Goal: Navigation & Orientation: Find specific page/section

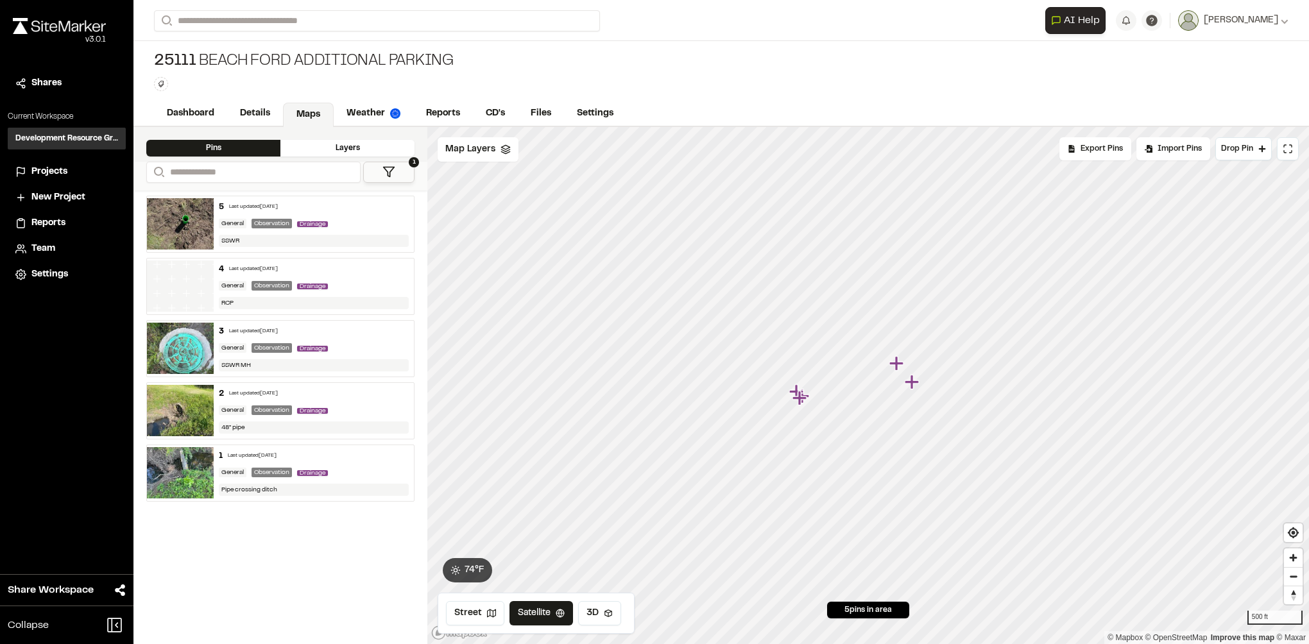
click at [42, 166] on span "Projects" at bounding box center [49, 172] width 36 height 14
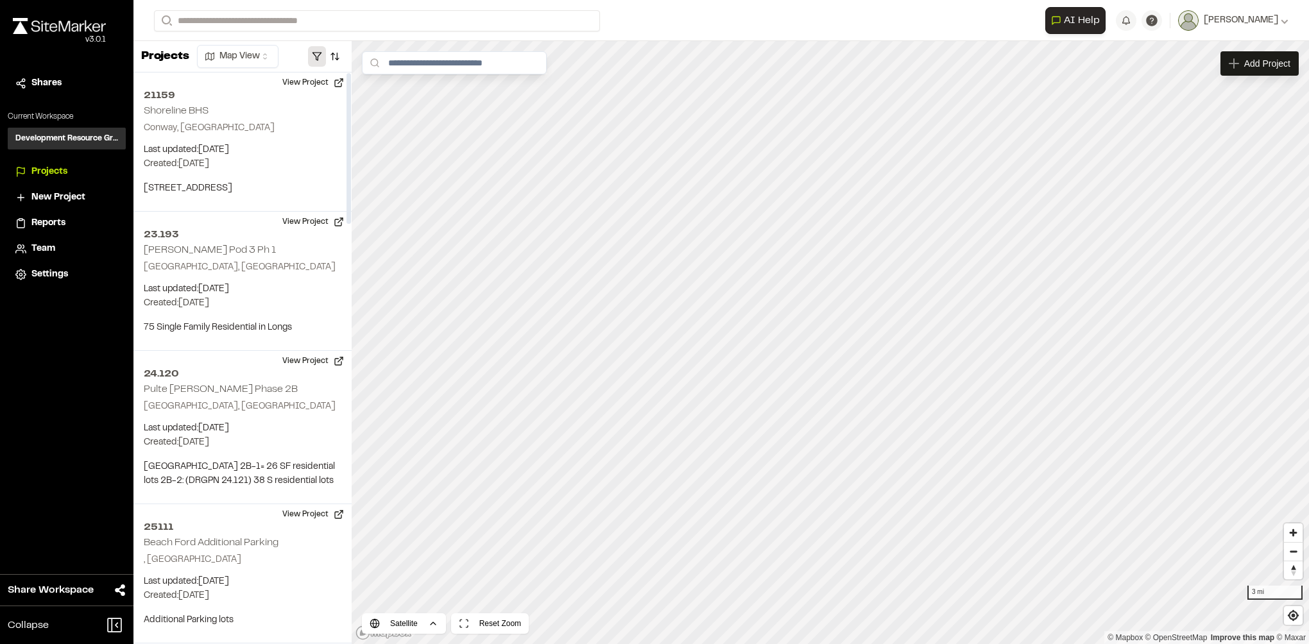
click at [316, 53] on button "button" at bounding box center [317, 56] width 18 height 21
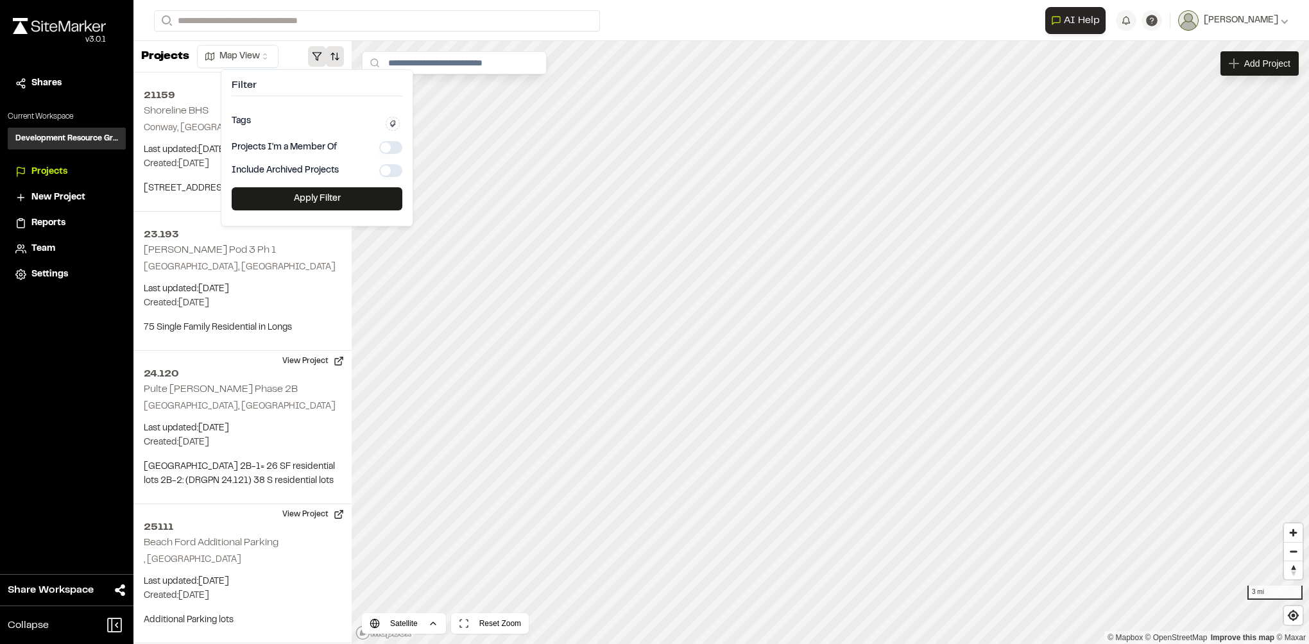
click at [331, 55] on button "button" at bounding box center [335, 56] width 18 height 21
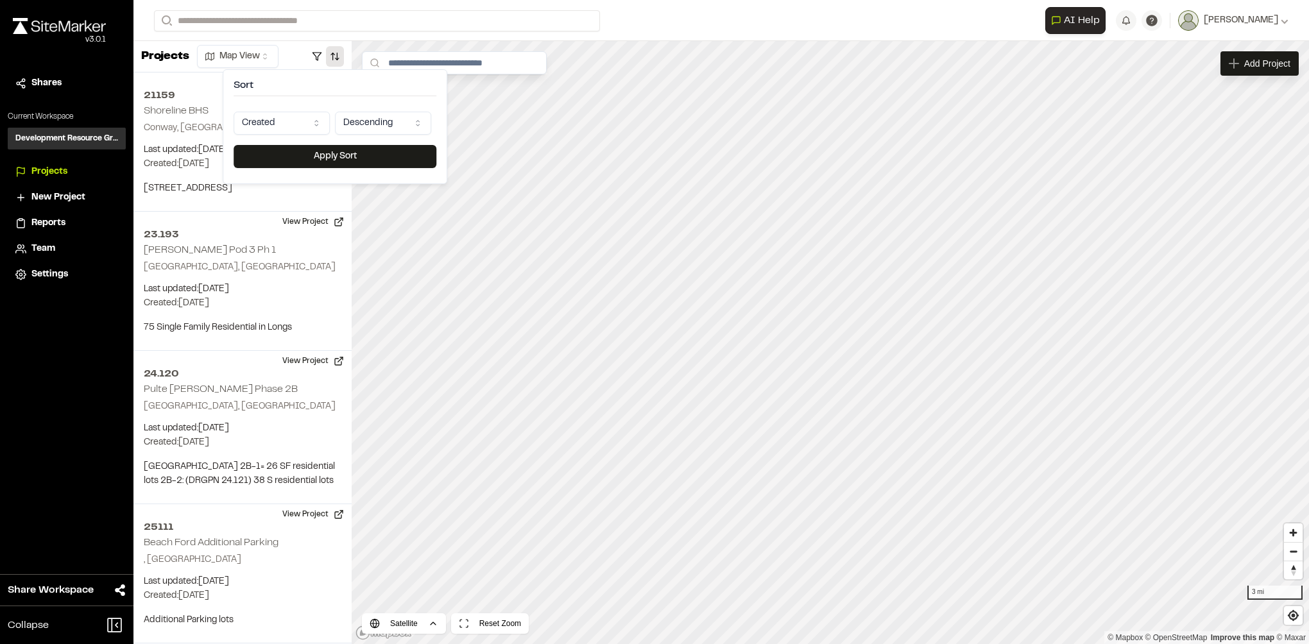
click at [285, 123] on html "**********" at bounding box center [654, 322] width 1309 height 644
click at [298, 149] on button "Apply Sort" at bounding box center [335, 156] width 203 height 23
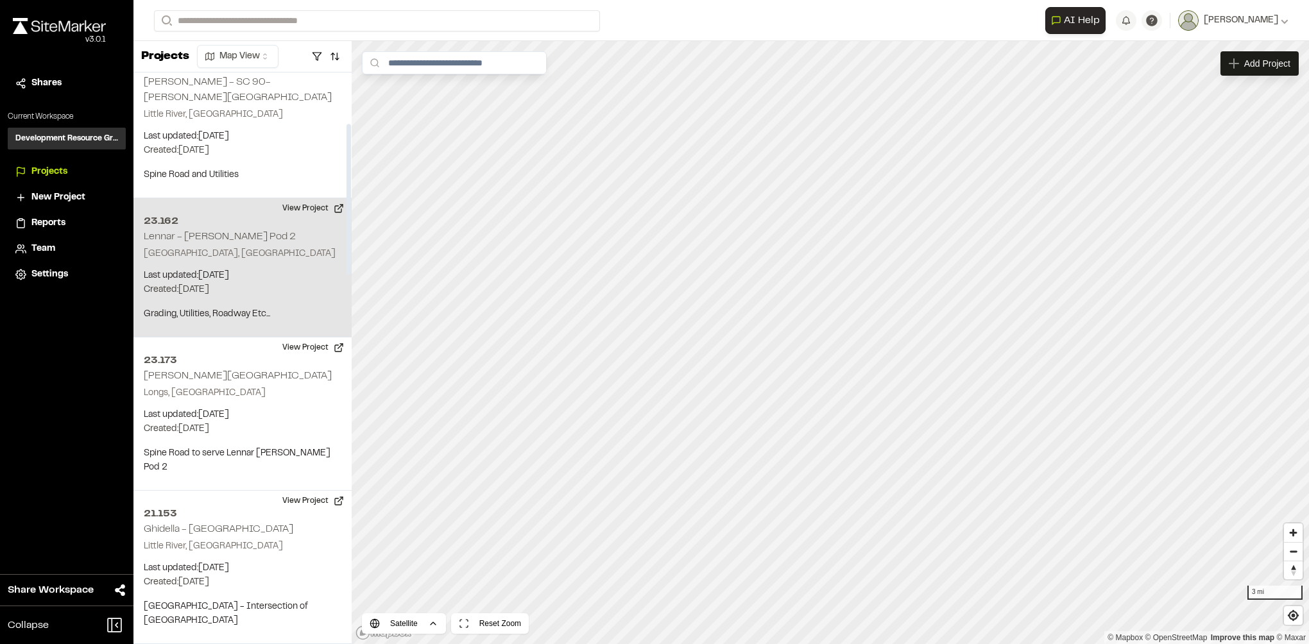
scroll to position [192, 0]
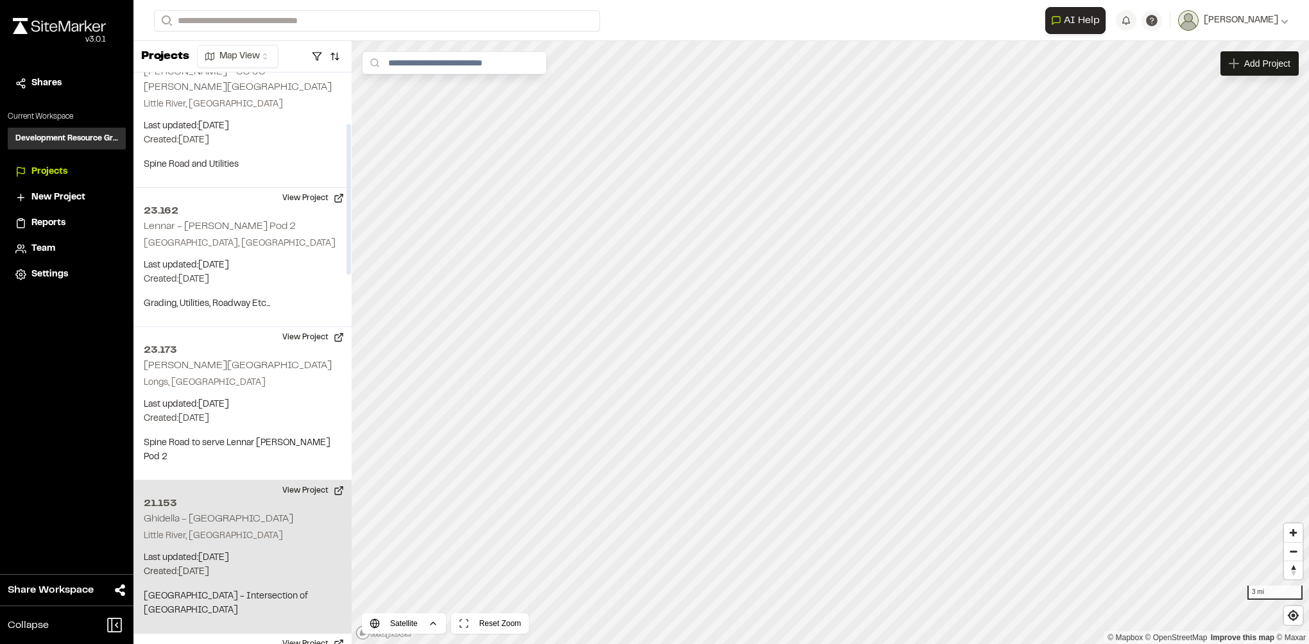
click at [243, 393] on h2 "Ghidella - [GEOGRAPHIC_DATA]" at bounding box center [218, 519] width 149 height 9
click at [837, 346] on div "21.153 Ghidella - [GEOGRAPHIC_DATA]" at bounding box center [830, 342] width 19 height 19
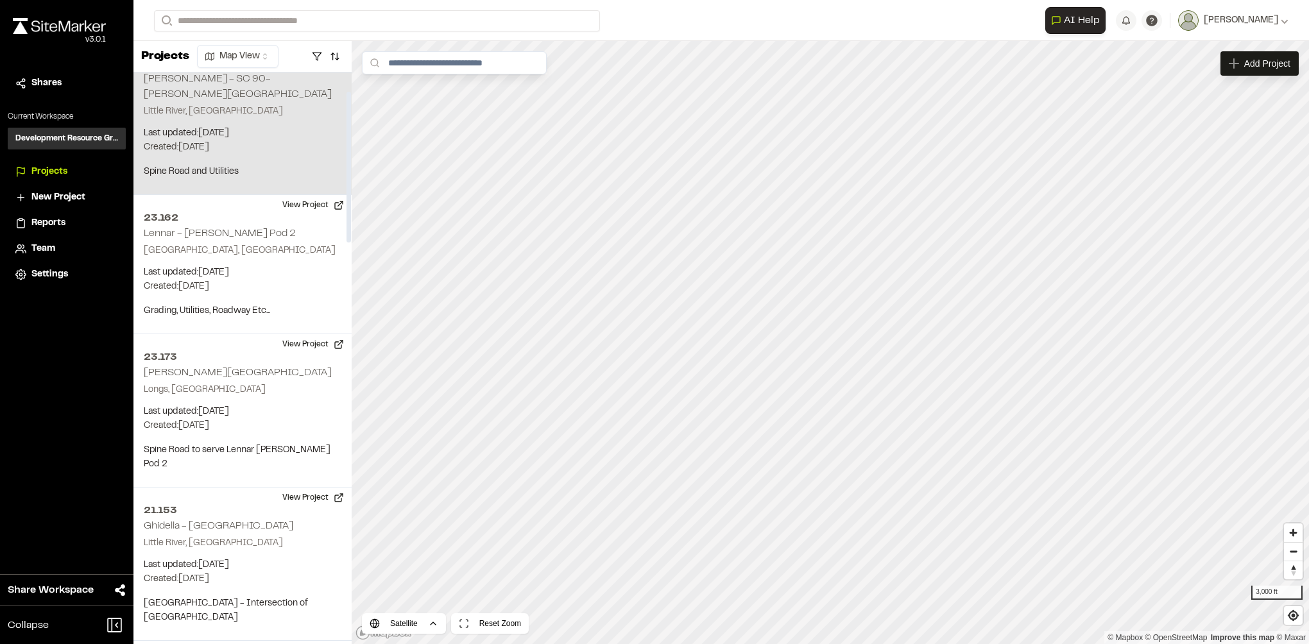
scroll to position [0, 0]
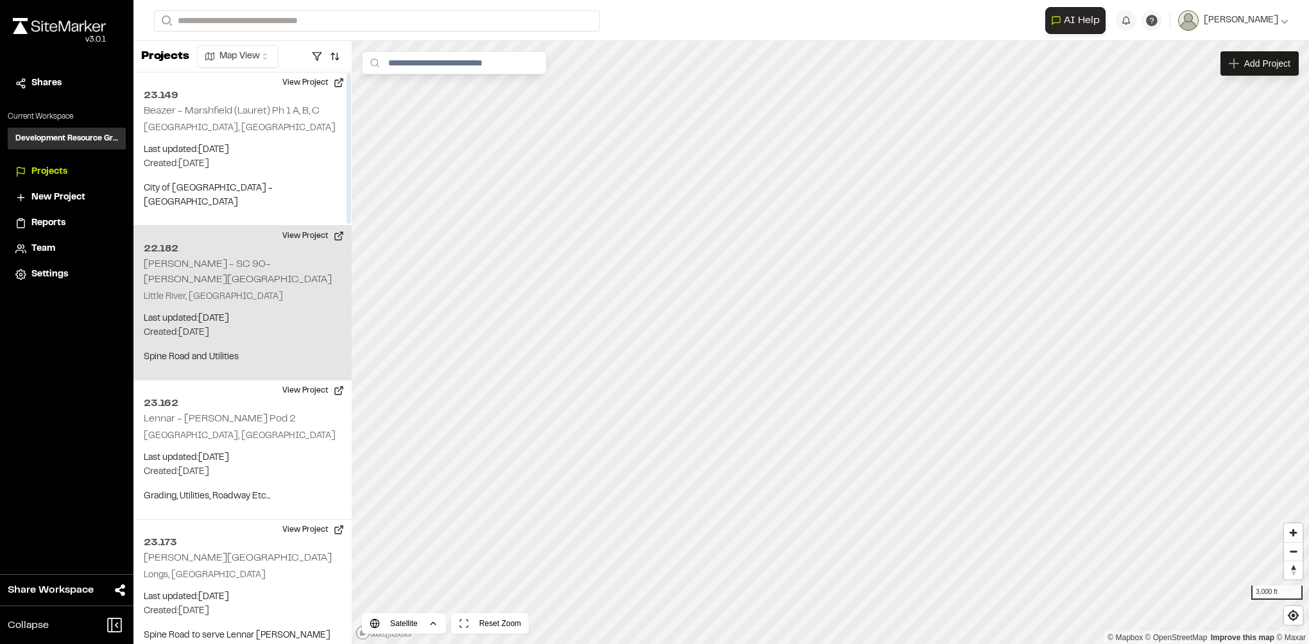
click at [249, 262] on h2 "[PERSON_NAME] - SC 90-[PERSON_NAME][GEOGRAPHIC_DATA]" at bounding box center [238, 272] width 188 height 24
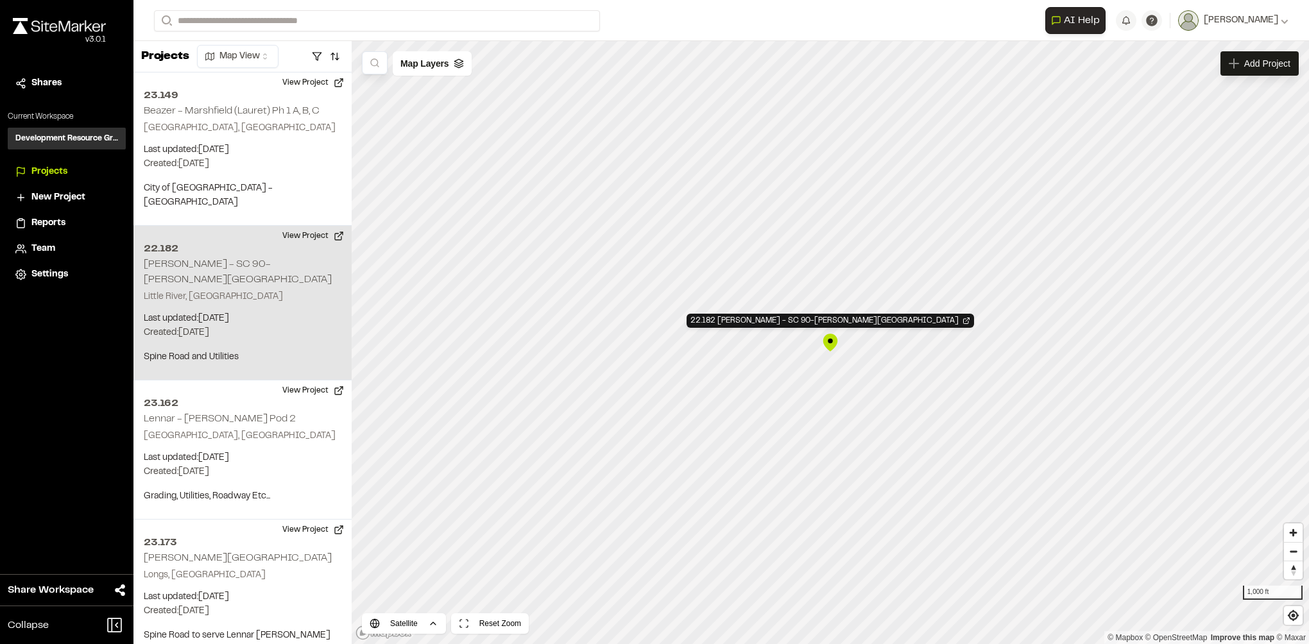
click at [827, 340] on div "22.182 [PERSON_NAME] - SC 90-[PERSON_NAME][GEOGRAPHIC_DATA]" at bounding box center [830, 342] width 19 height 19
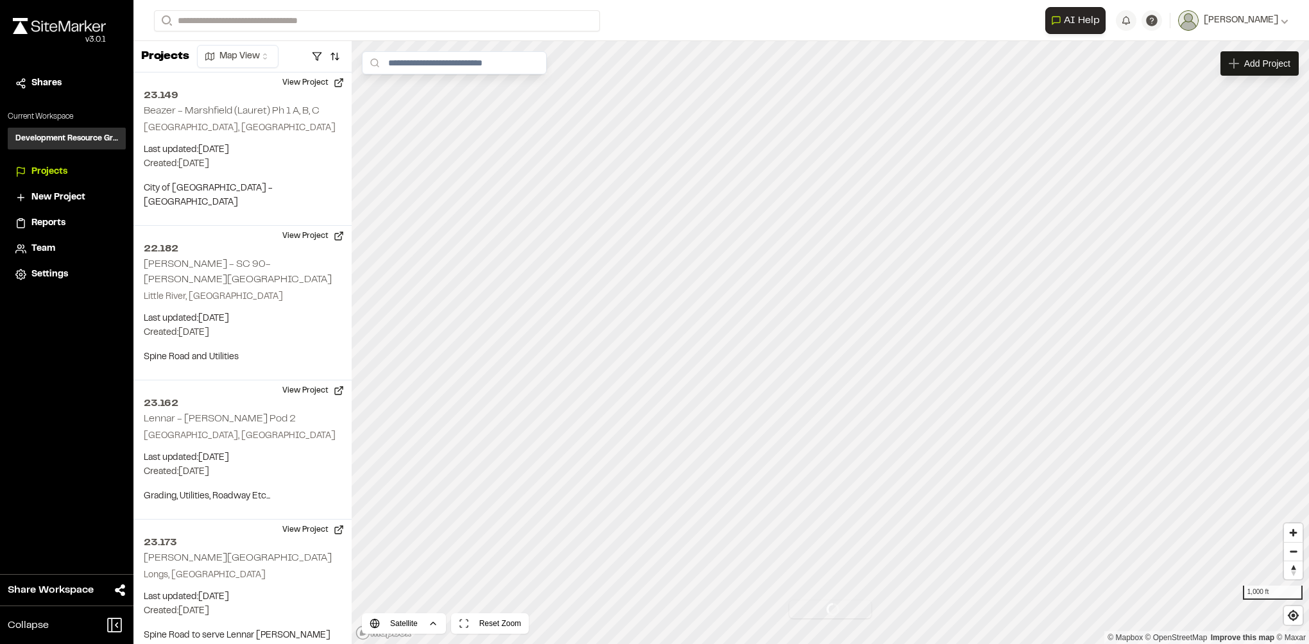
scroll to position [153, 0]
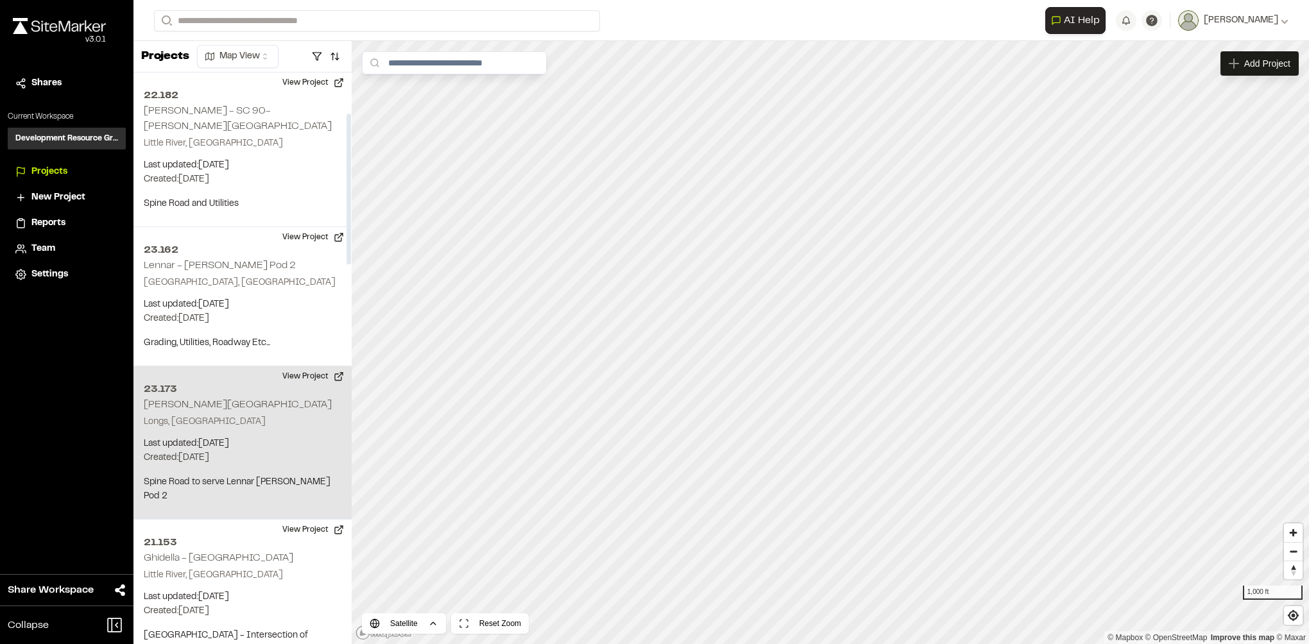
click at [273, 390] on div "[STREET_ADDRESS][PERSON_NAME] Last updated: [DATE] Budget: $ Created: [DATE] Pr…" at bounding box center [242, 442] width 218 height 153
click at [834, 345] on div "[STREET_ADDRESS][PERSON_NAME]" at bounding box center [830, 342] width 19 height 19
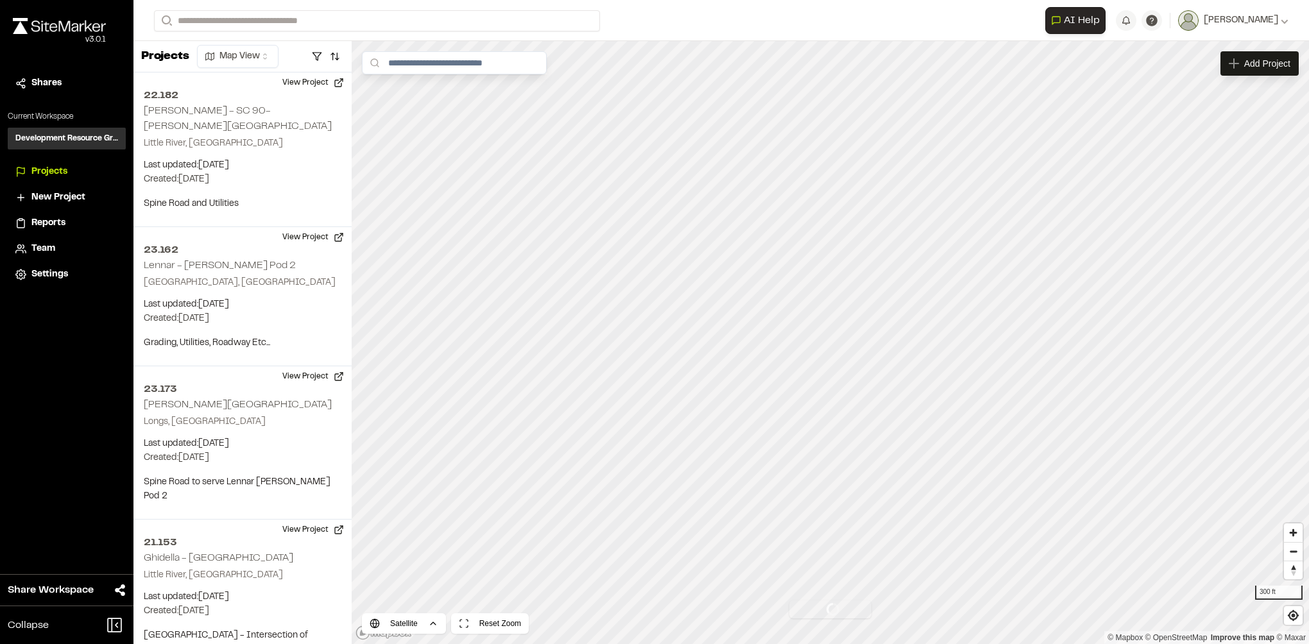
scroll to position [431, 0]
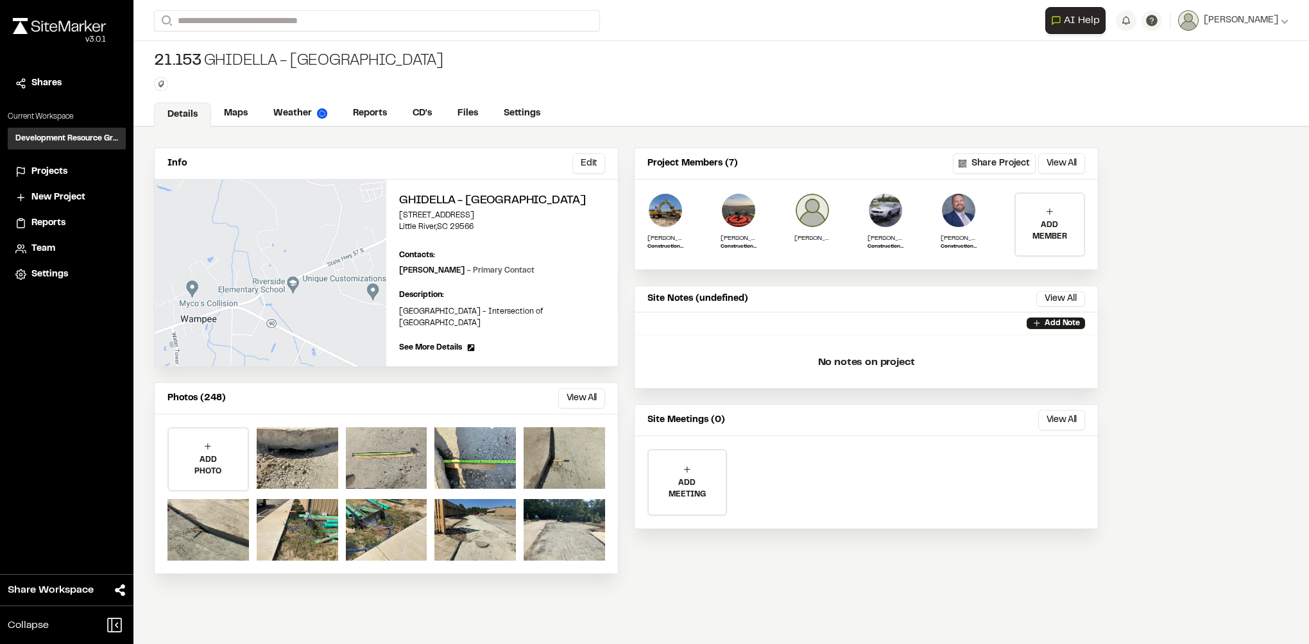
click at [416, 489] on div at bounding box center [386, 458] width 81 height 62
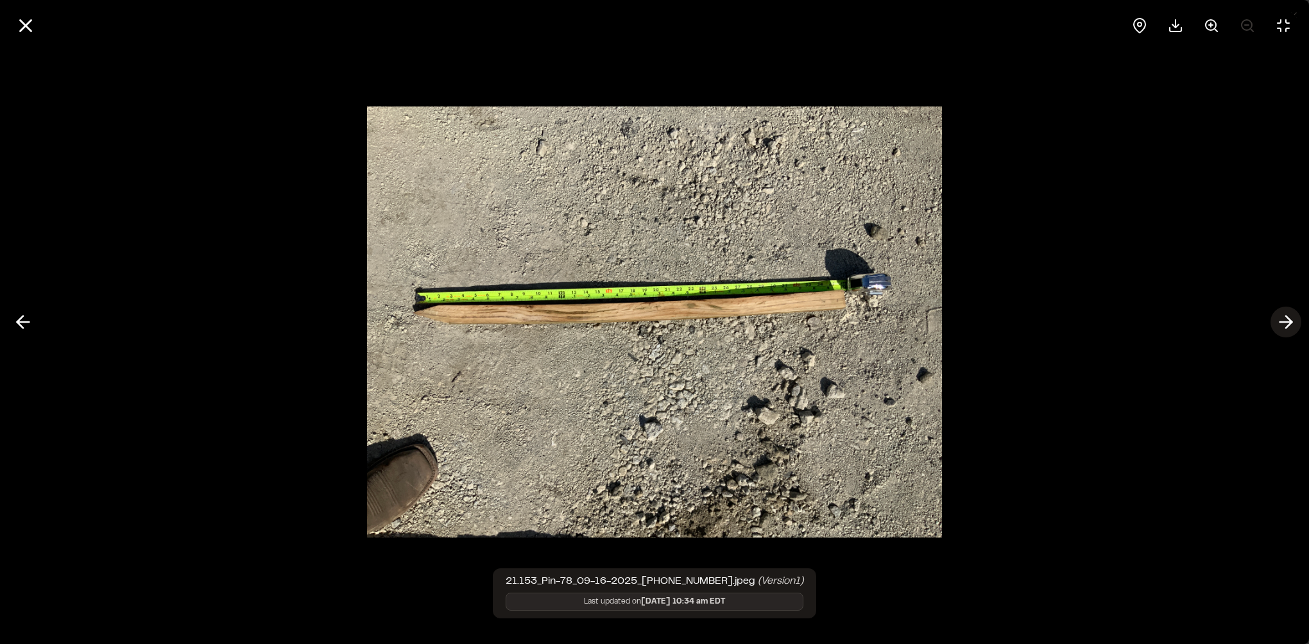
click at [1289, 322] on line at bounding box center [1286, 322] width 12 height 0
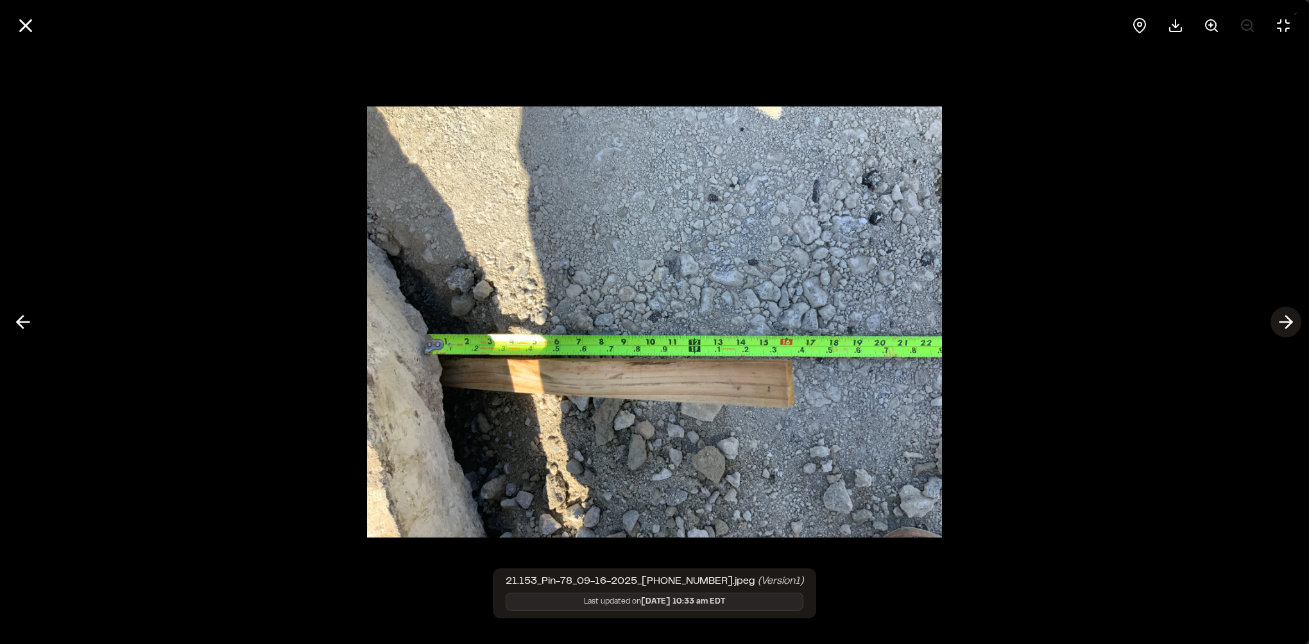
click at [1289, 322] on line at bounding box center [1286, 322] width 12 height 0
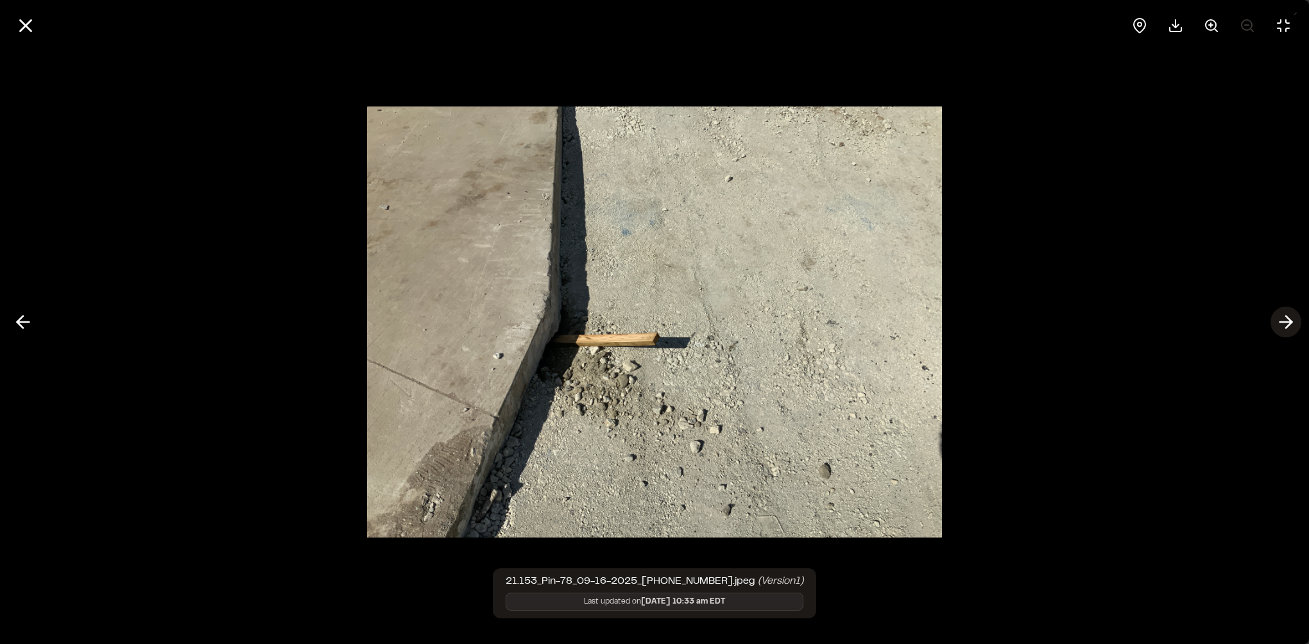
click at [1289, 322] on line at bounding box center [1286, 322] width 12 height 0
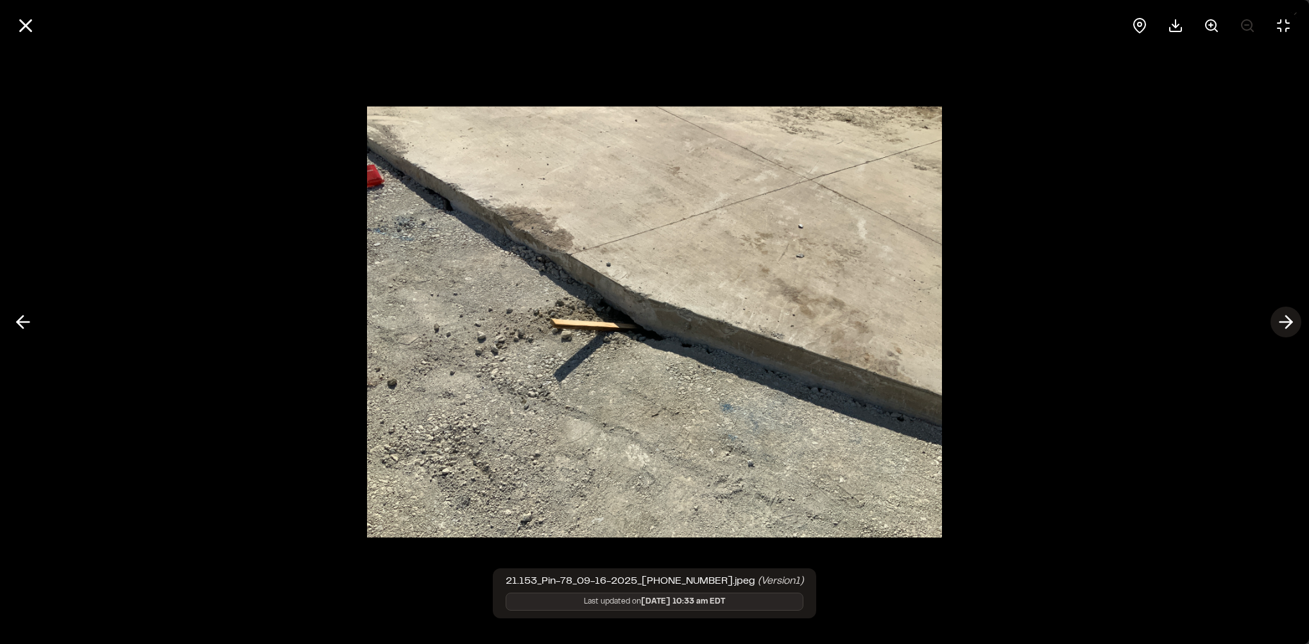
click at [1289, 322] on line at bounding box center [1286, 322] width 12 height 0
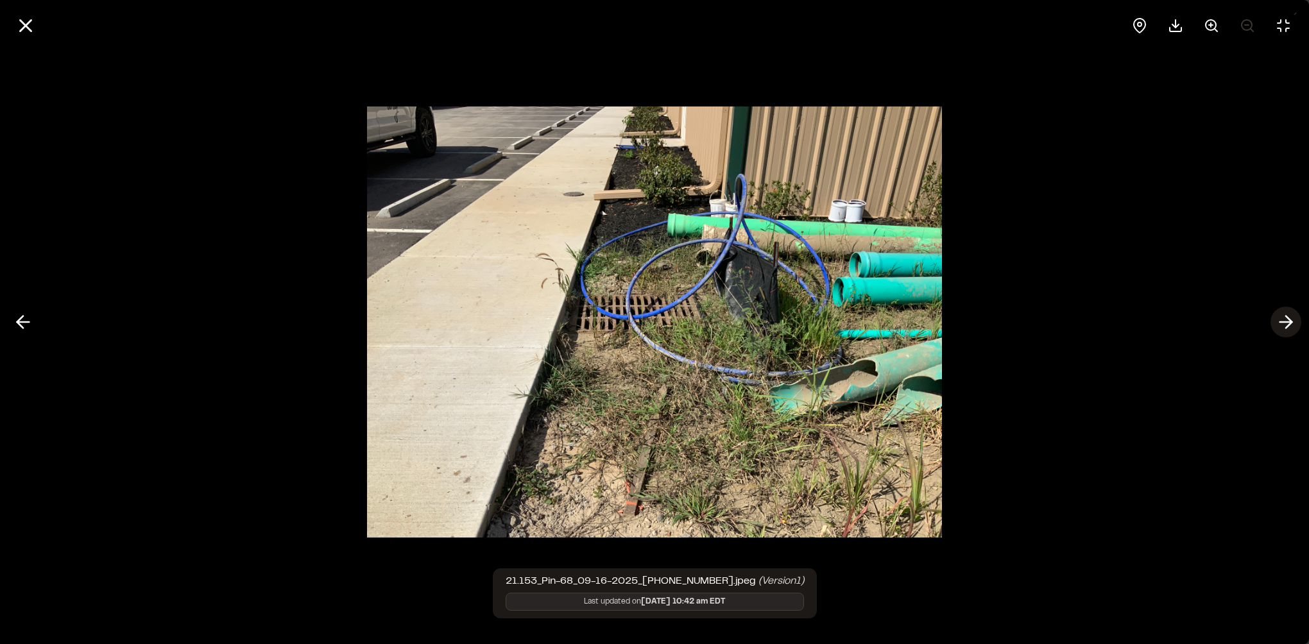
click at [1285, 322] on line at bounding box center [1286, 322] width 12 height 0
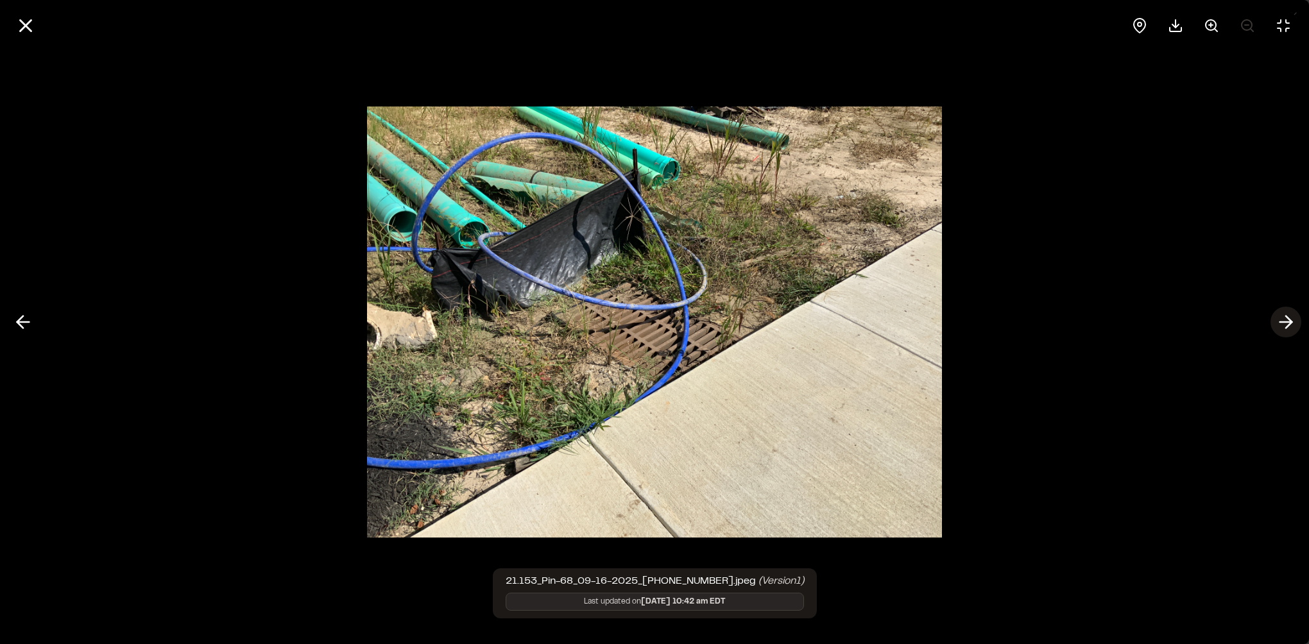
click at [1285, 322] on line at bounding box center [1286, 322] width 12 height 0
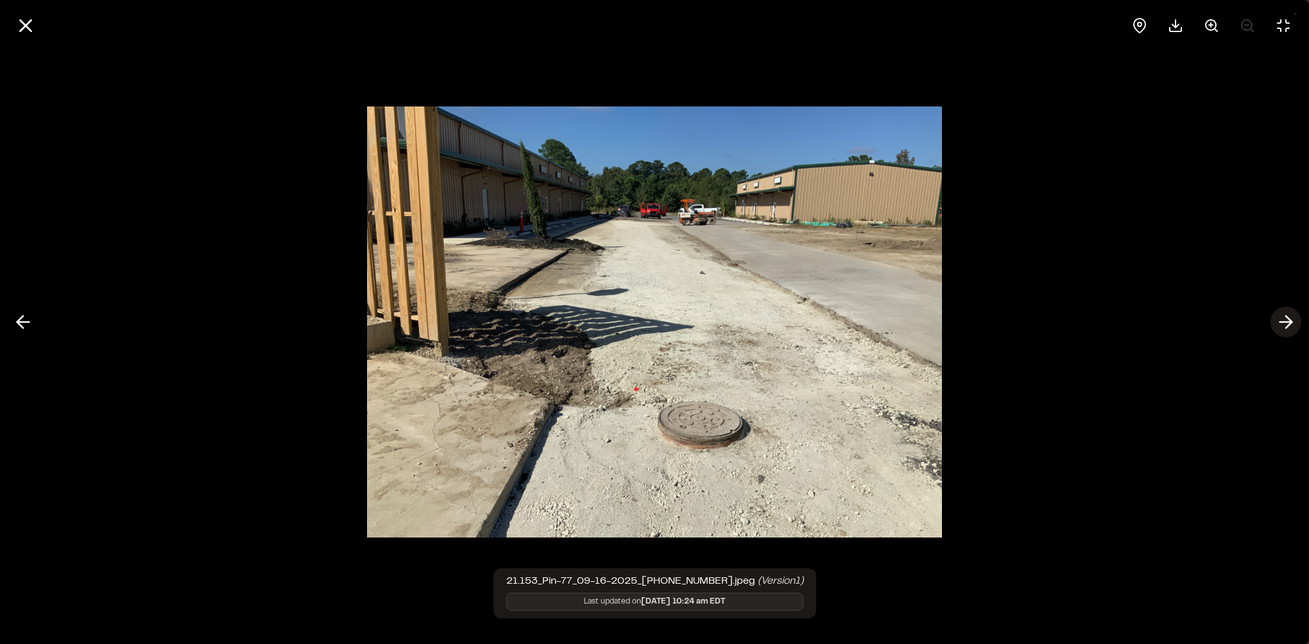
click at [1272, 322] on button at bounding box center [1285, 322] width 31 height 31
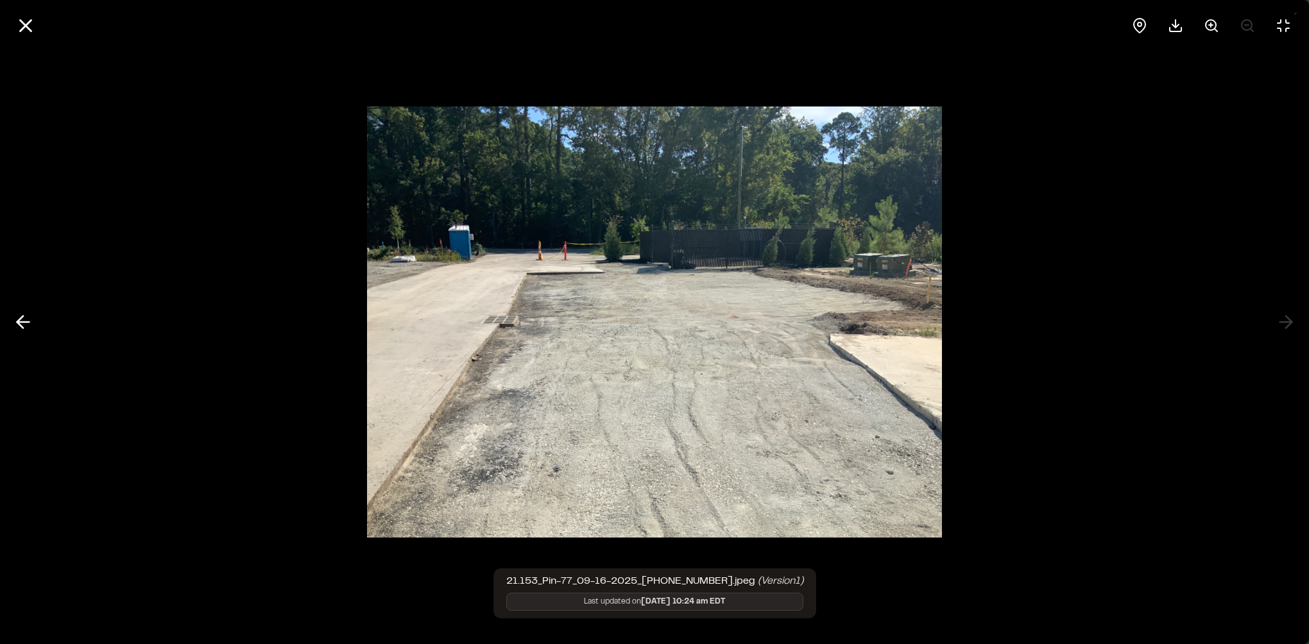
click at [1270, 321] on div at bounding box center [654, 322] width 1309 height 644
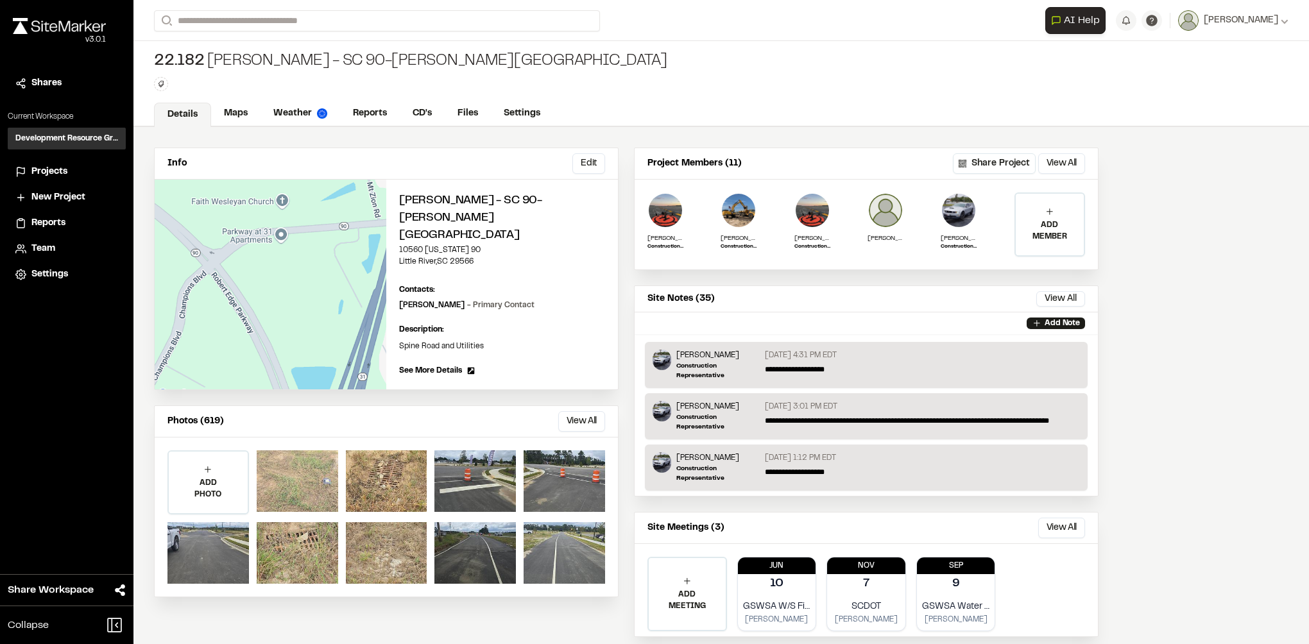
click at [274, 450] on div at bounding box center [297, 481] width 81 height 62
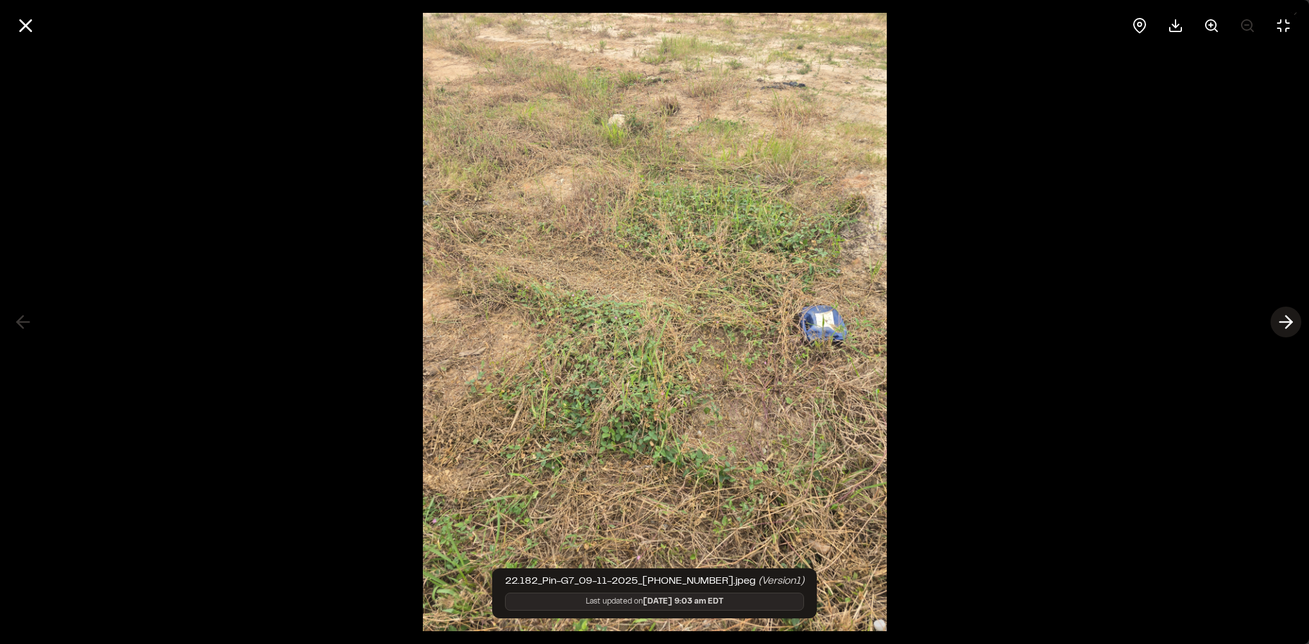
click at [1281, 323] on icon at bounding box center [1285, 322] width 21 height 22
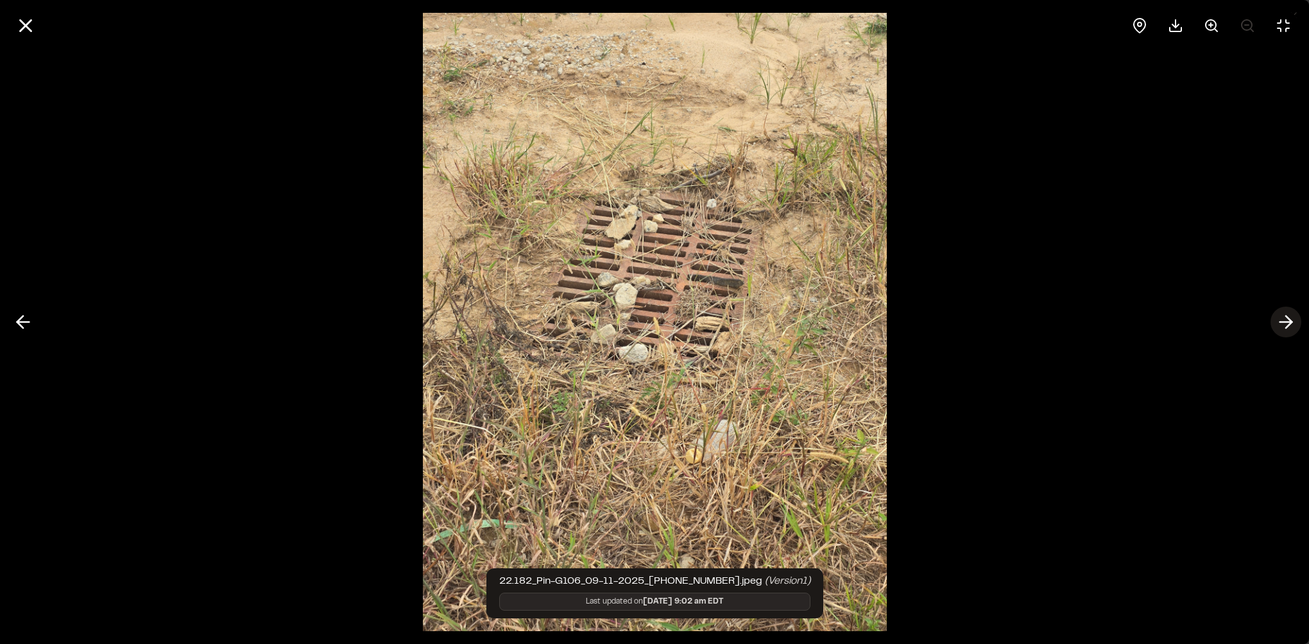
click at [1281, 323] on icon at bounding box center [1285, 322] width 21 height 22
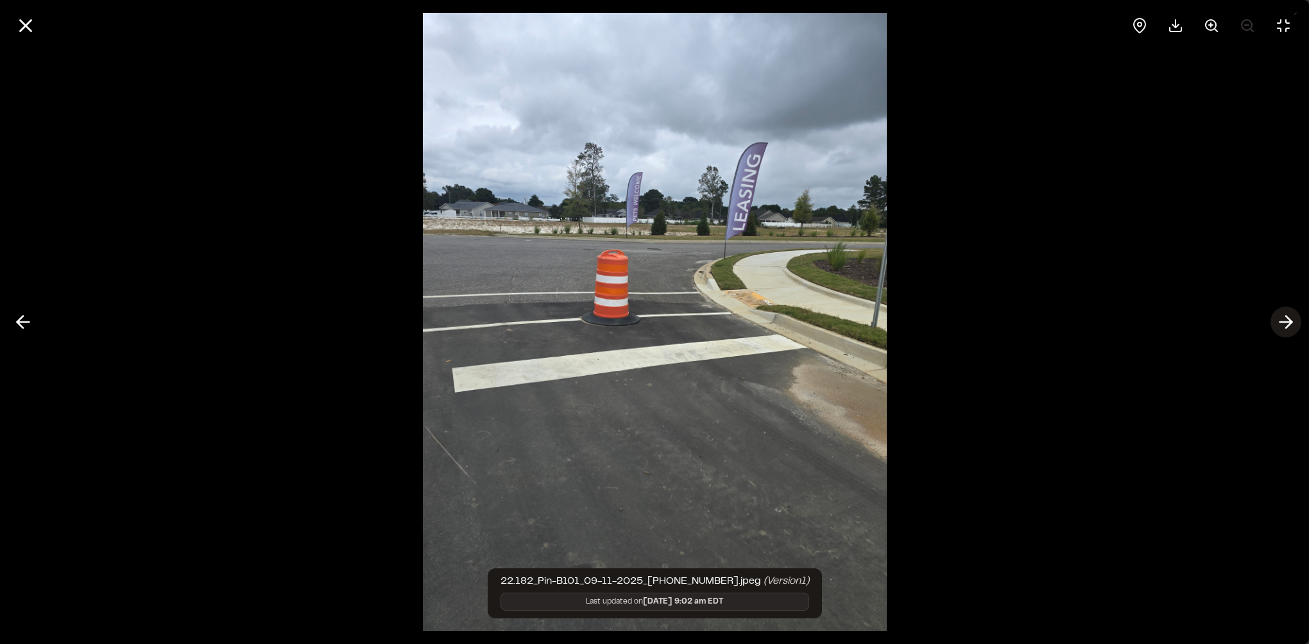
click at [1281, 323] on icon at bounding box center [1285, 322] width 21 height 22
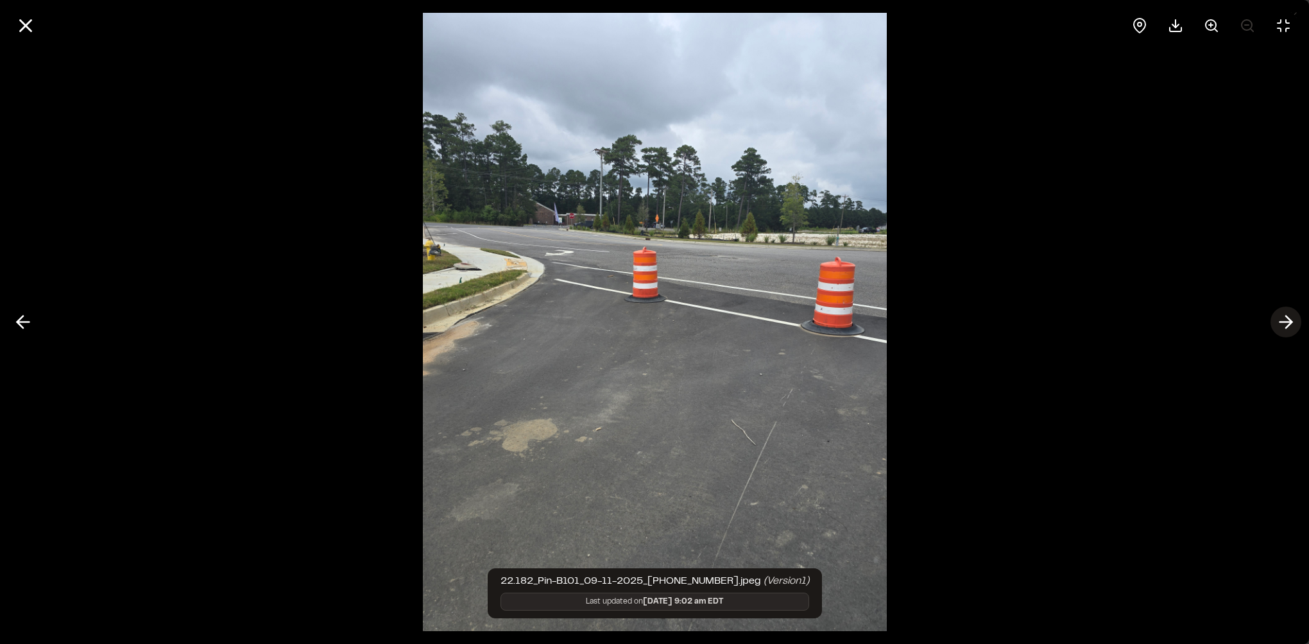
click at [1281, 323] on icon at bounding box center [1285, 322] width 21 height 22
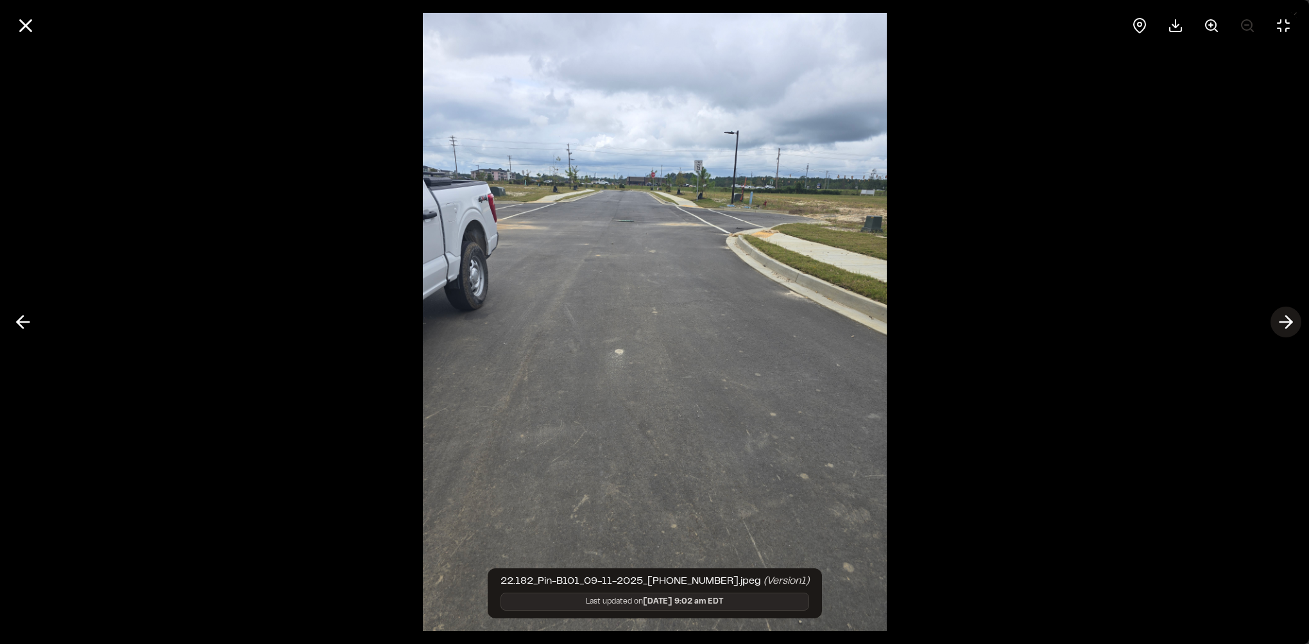
click at [1281, 323] on icon at bounding box center [1285, 322] width 21 height 22
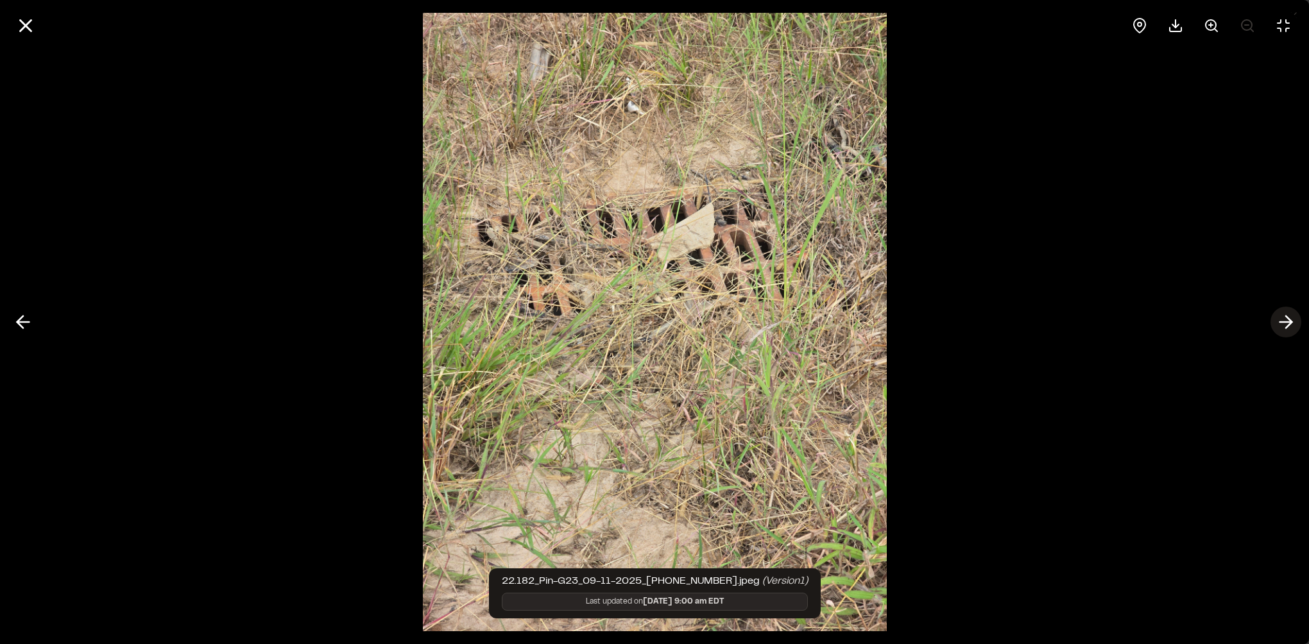
click at [1281, 323] on icon at bounding box center [1285, 322] width 21 height 22
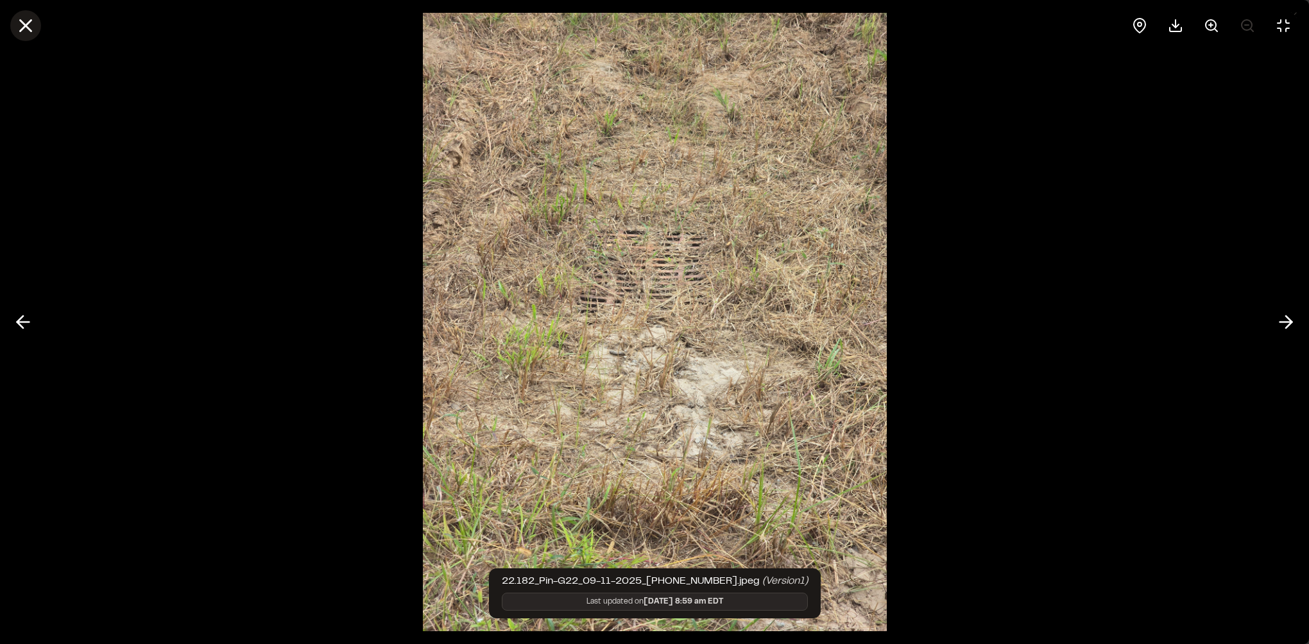
click at [21, 28] on icon at bounding box center [26, 26] width 22 height 22
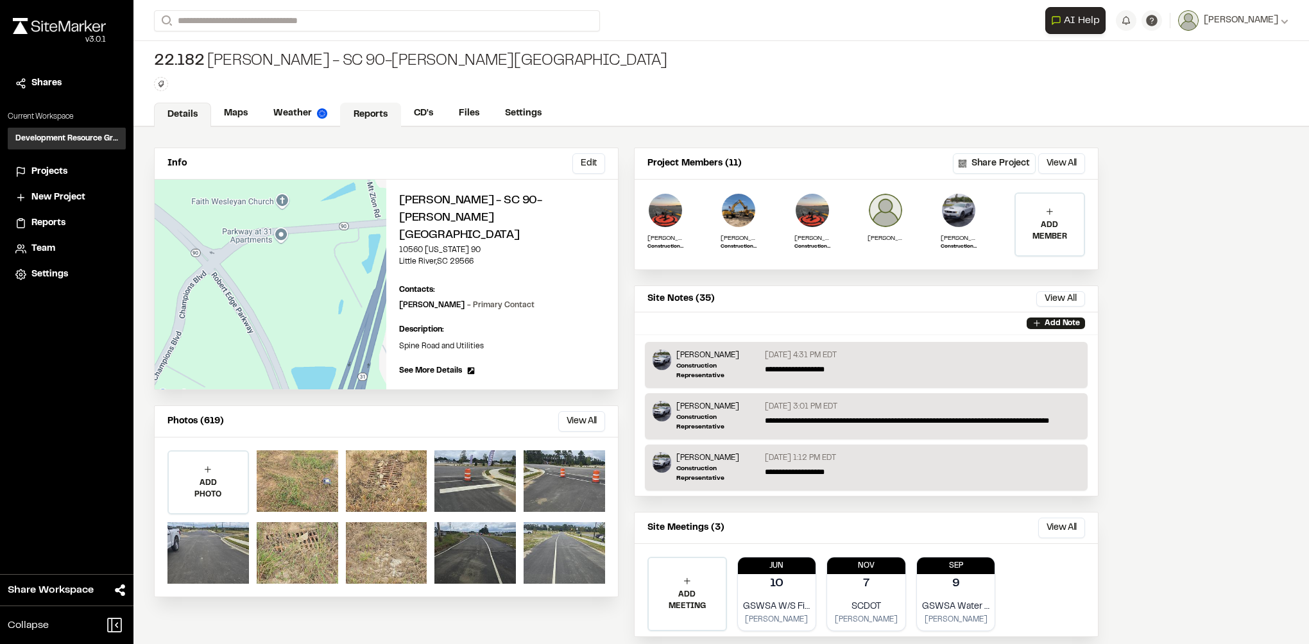
click at [364, 106] on link "Reports" at bounding box center [370, 115] width 61 height 24
click at [373, 120] on link "Reports" at bounding box center [370, 115] width 61 height 24
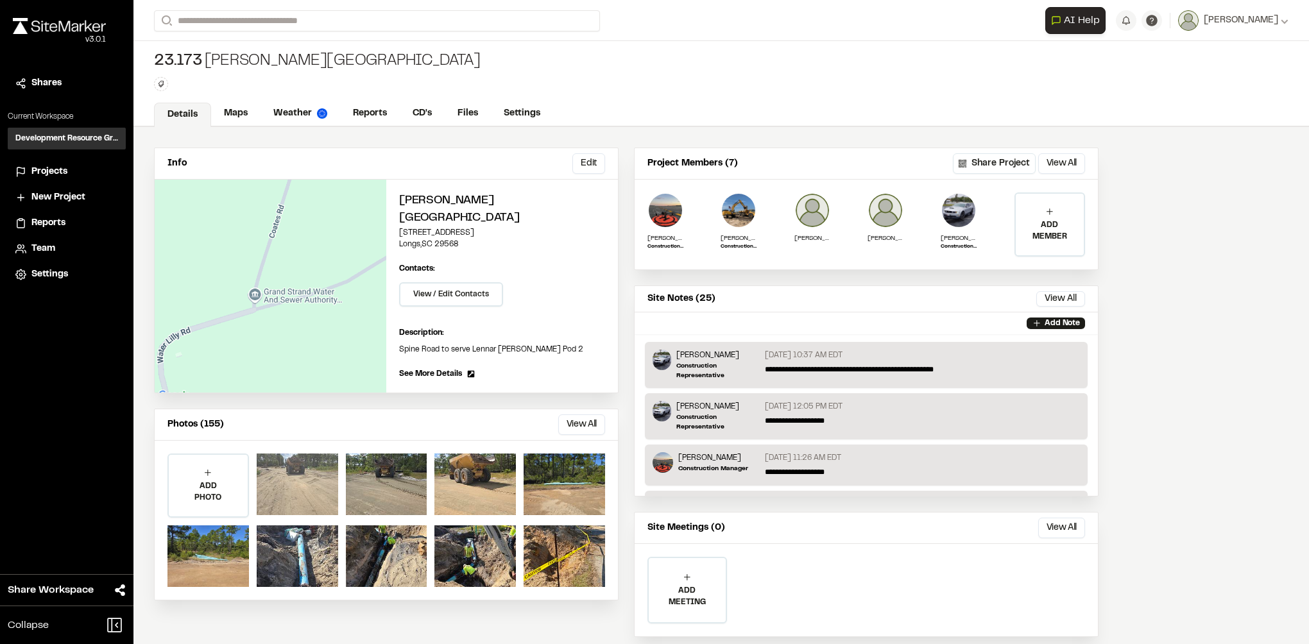
click at [307, 482] on div at bounding box center [297, 485] width 81 height 62
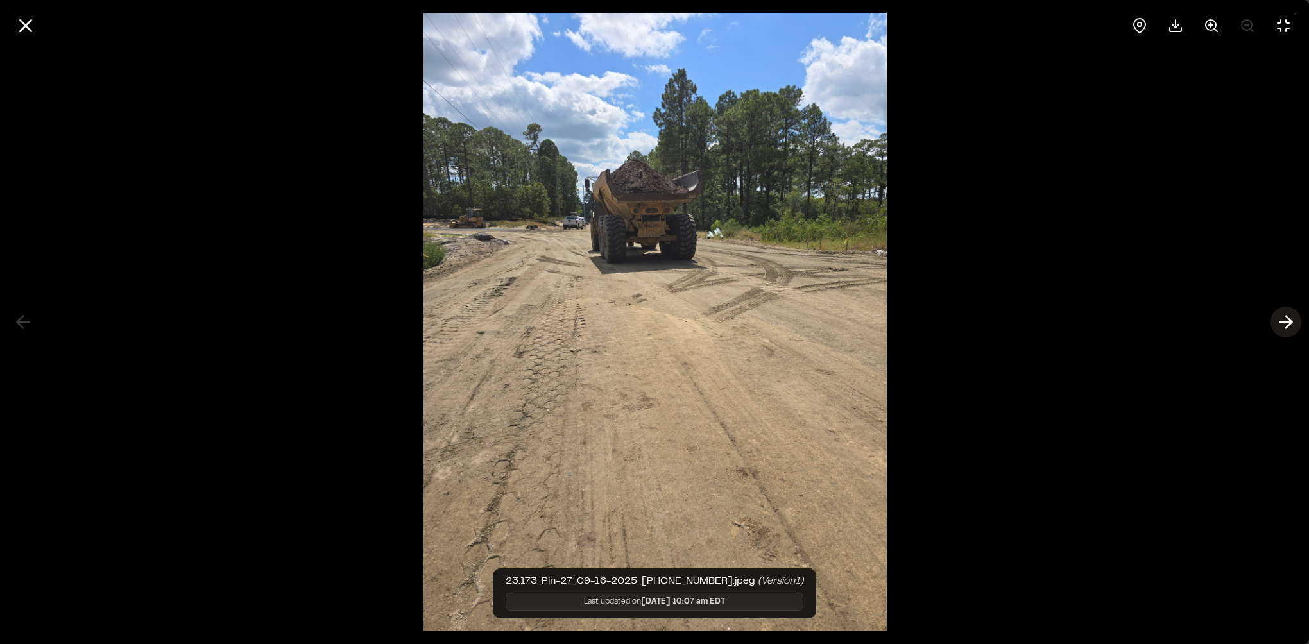
click at [1282, 323] on icon at bounding box center [1285, 322] width 21 height 22
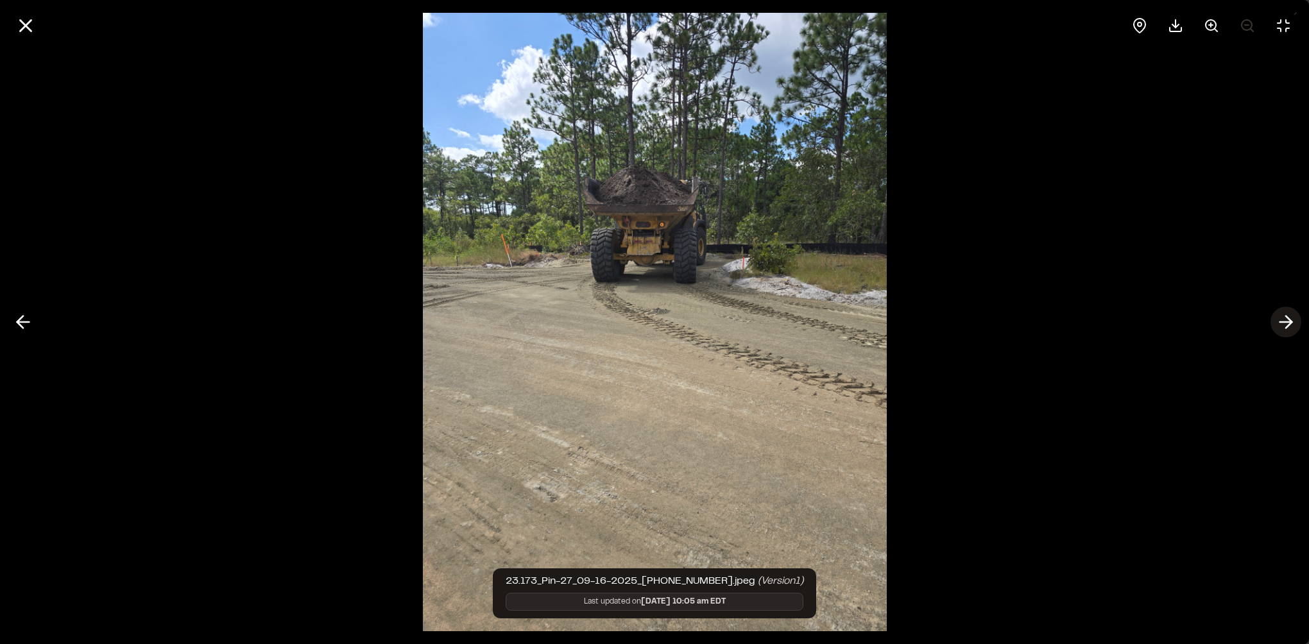
click at [1282, 323] on icon at bounding box center [1285, 322] width 21 height 22
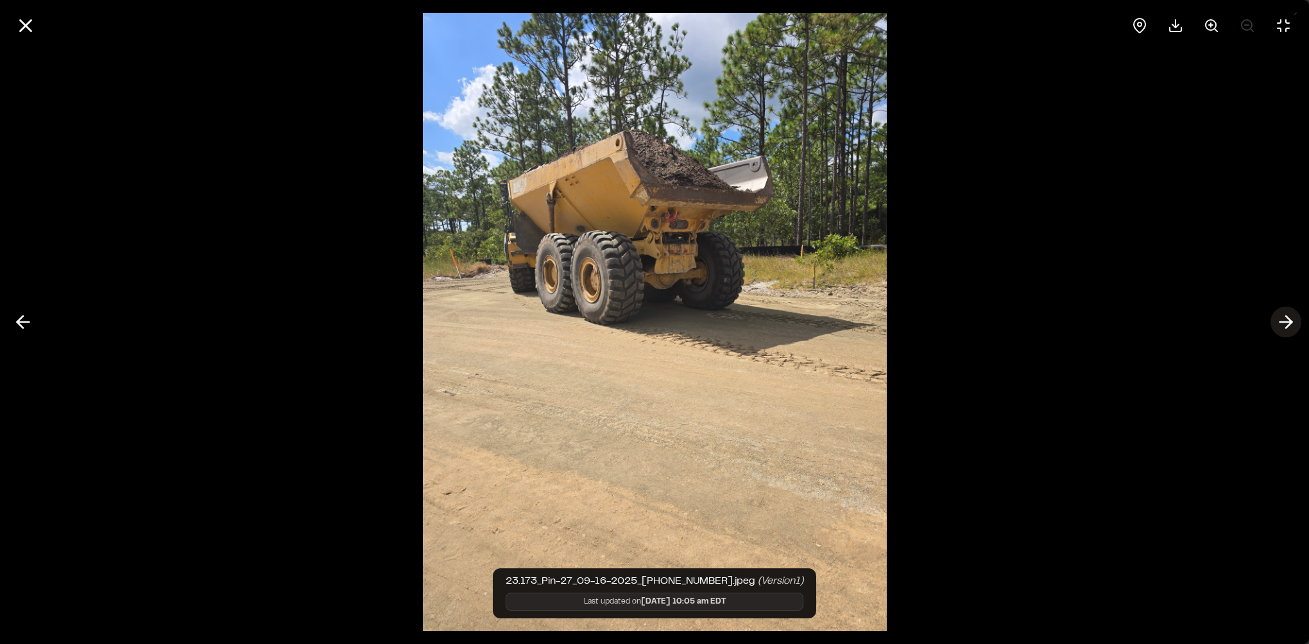
click at [1282, 323] on icon at bounding box center [1285, 322] width 21 height 22
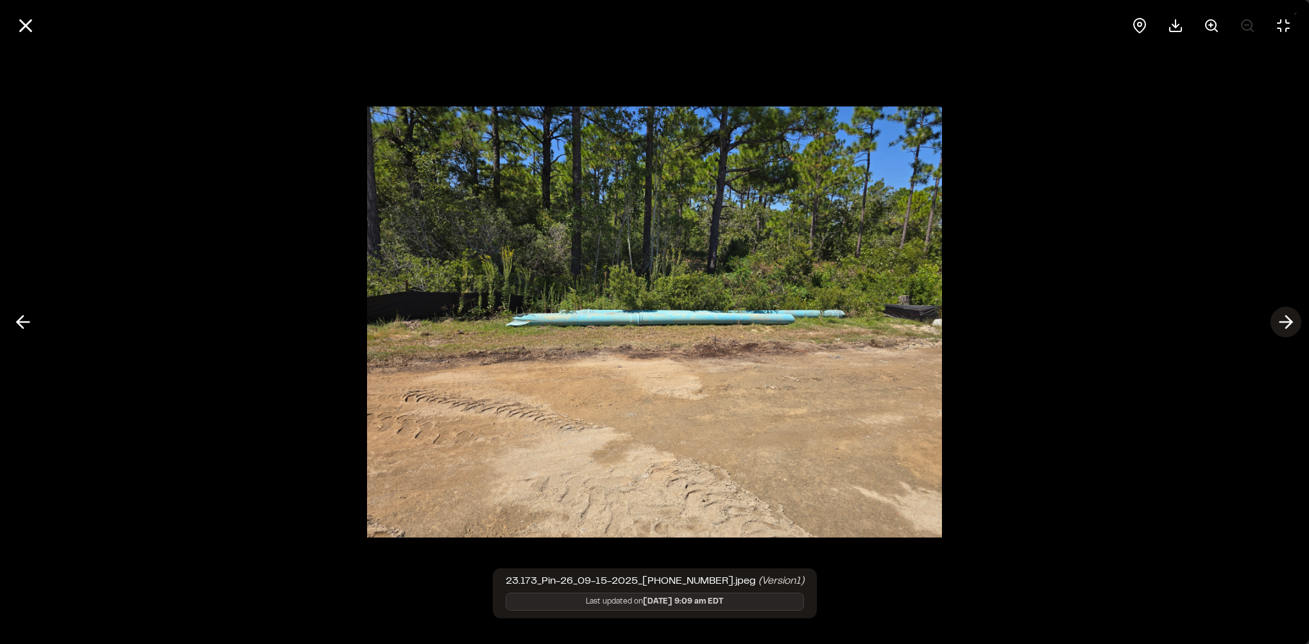
click at [1282, 323] on icon at bounding box center [1285, 322] width 21 height 22
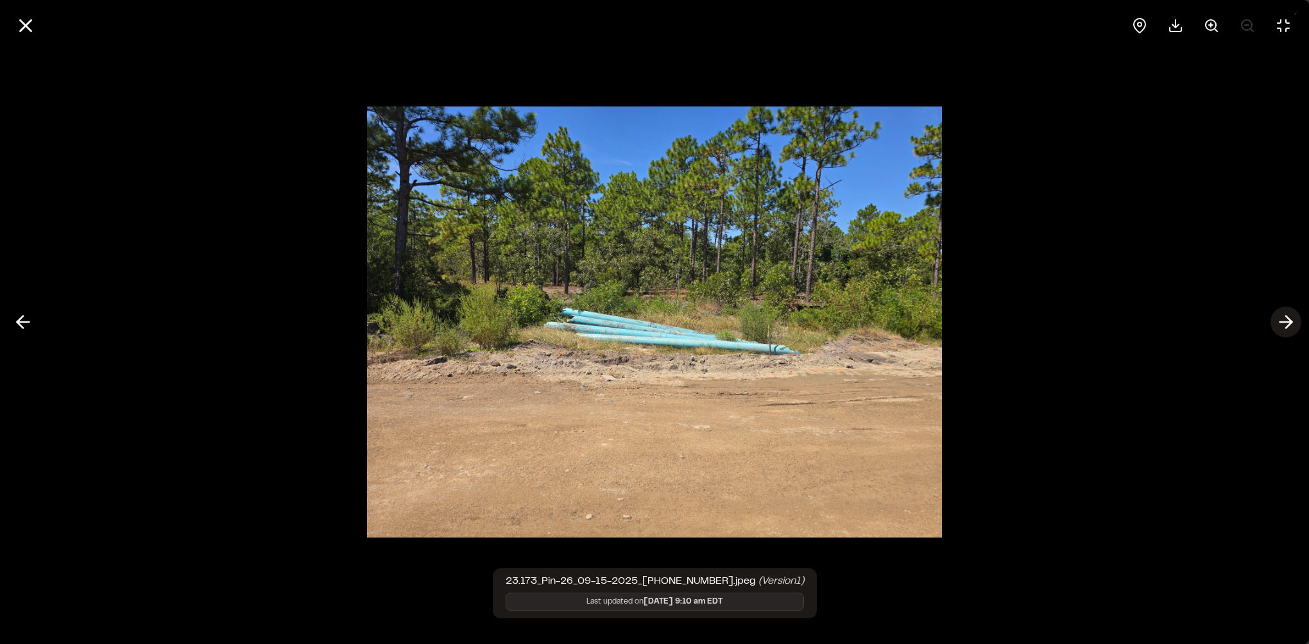
click at [1282, 323] on icon at bounding box center [1285, 322] width 21 height 22
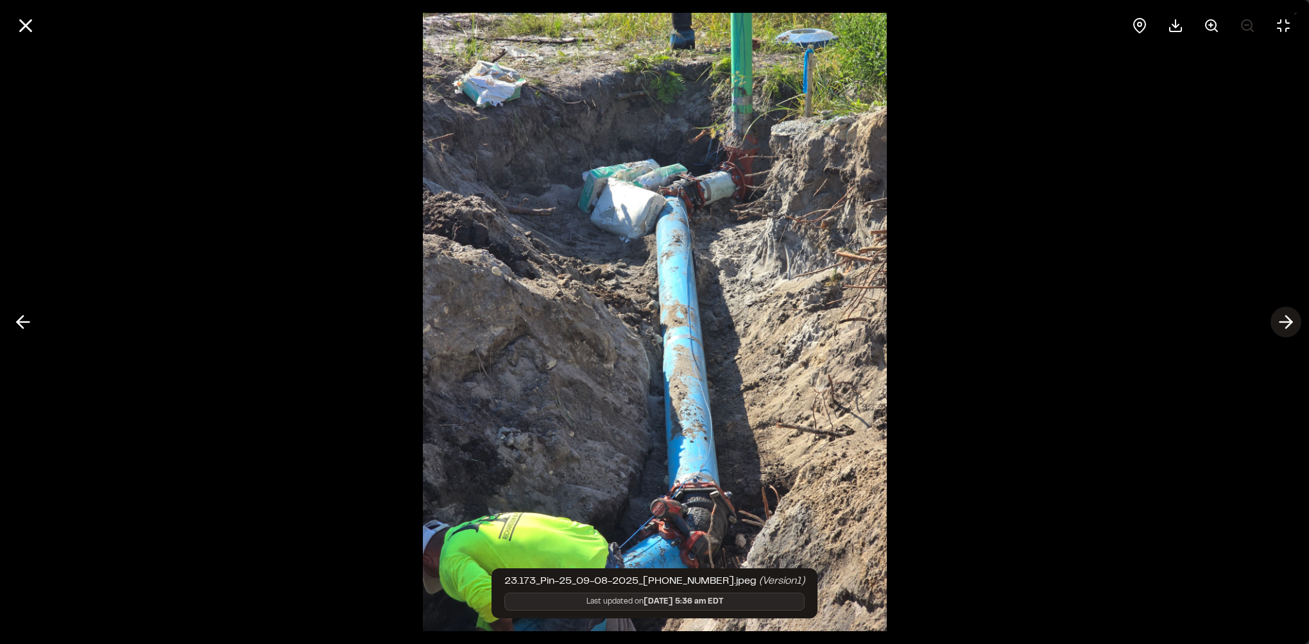
click at [1282, 323] on icon at bounding box center [1285, 322] width 21 height 22
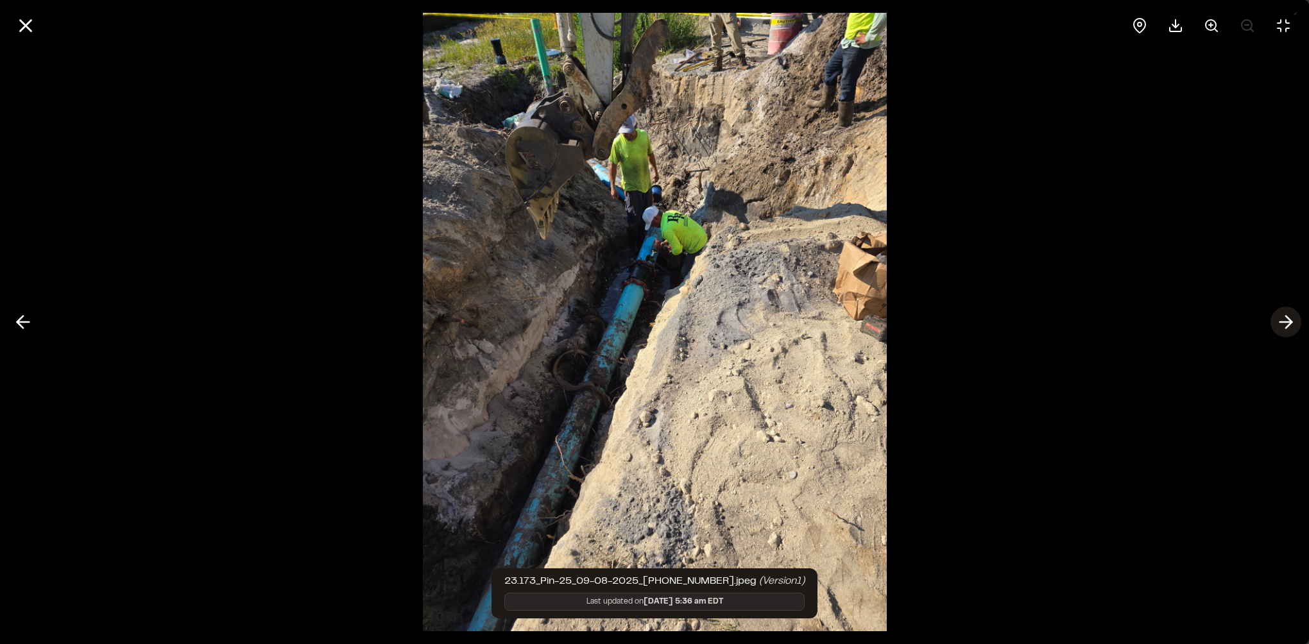
click at [1282, 323] on icon at bounding box center [1285, 322] width 21 height 22
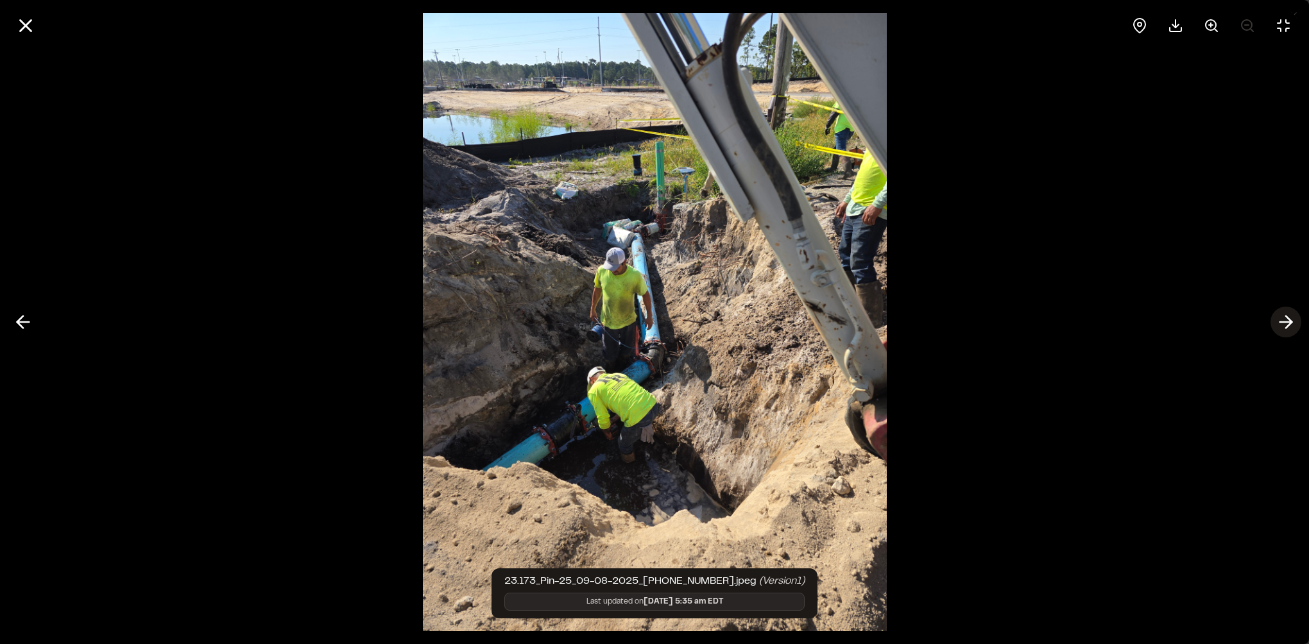
click at [1282, 323] on icon at bounding box center [1285, 322] width 21 height 22
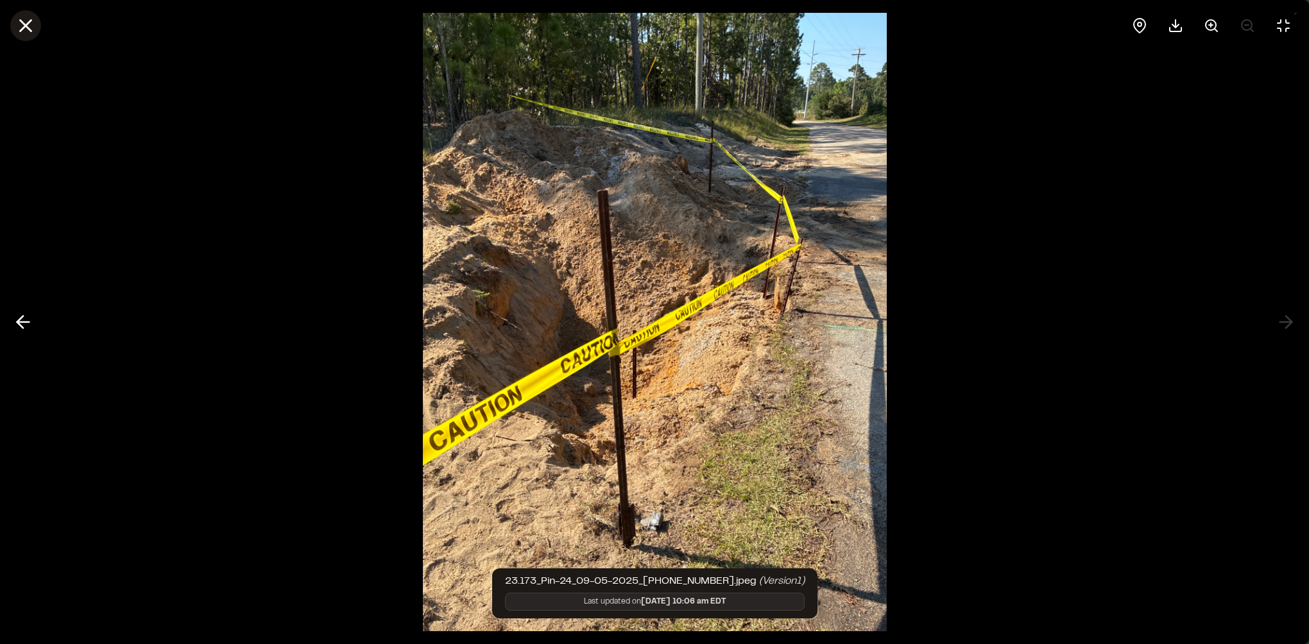
click at [21, 26] on icon at bounding box center [26, 26] width 22 height 22
